Goal: Task Accomplishment & Management: Use online tool/utility

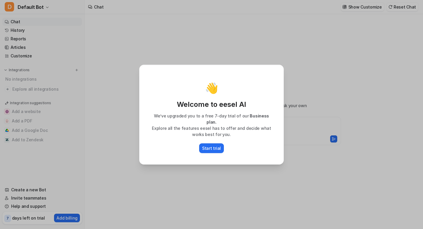
type textarea "**********"
click at [206, 56] on div "👋 Welcome to eesel AI We’ve upgraded you to a free 7-day trial of our Business …" at bounding box center [212, 114] width 154 height 229
click at [204, 147] on p "Start trial" at bounding box center [211, 148] width 19 height 6
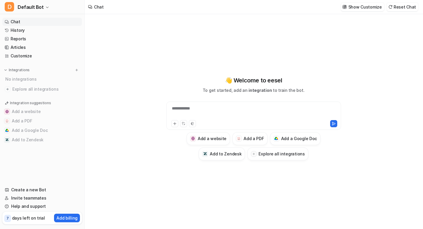
click at [215, 110] on div "**********" at bounding box center [254, 112] width 172 height 14
paste div "To enrich screen reader interactions, please activate Accessibility in Grammarl…"
click at [174, 123] on icon at bounding box center [174, 123] width 3 height 3
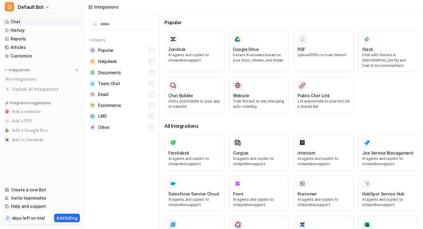
click at [16, 19] on link "Chat" at bounding box center [42, 22] width 80 height 8
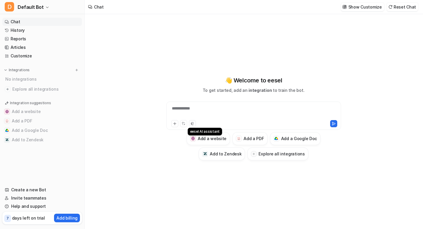
click at [194, 124] on button at bounding box center [192, 123] width 7 height 7
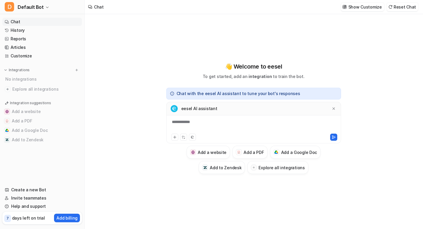
click at [188, 120] on div "**********" at bounding box center [254, 126] width 172 height 14
click at [246, 148] on button "Add a PDF" at bounding box center [249, 151] width 35 height 13
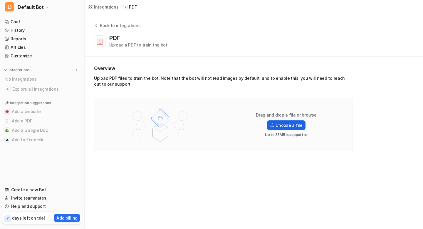
click at [279, 128] on label "Choose a file" at bounding box center [286, 125] width 38 height 10
click at [0, 0] on input "Choose a file" at bounding box center [0, 0] width 0 height 0
click at [37, 22] on link "Chat" at bounding box center [42, 22] width 80 height 8
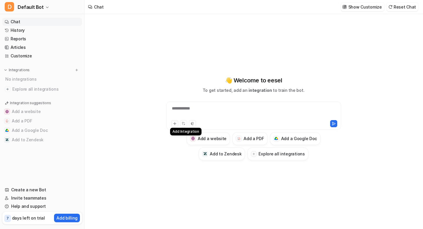
click at [176, 122] on icon at bounding box center [175, 123] width 4 height 4
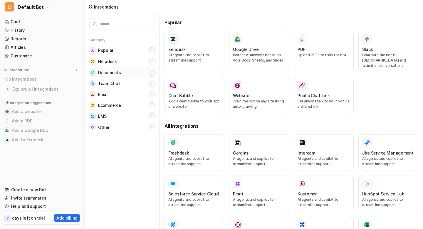
click at [137, 74] on button "Documents" at bounding box center [122, 72] width 66 height 11
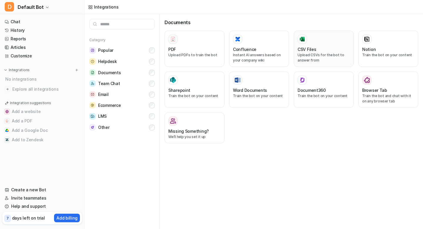
click at [305, 53] on p "Upload CSVs for the bot to answer from" at bounding box center [324, 57] width 52 height 11
